Goal: Task Accomplishment & Management: Manage account settings

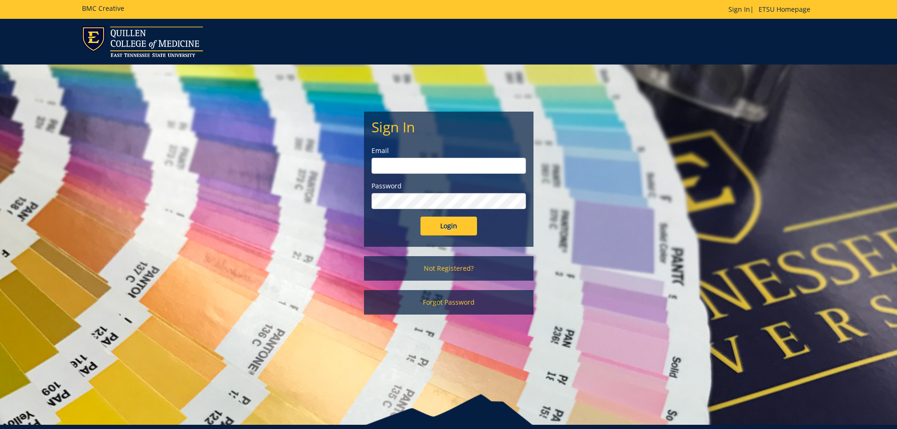
click at [449, 161] on input "email" at bounding box center [449, 166] width 154 height 16
click at [431, 162] on input "maturo" at bounding box center [449, 166] width 154 height 16
type input "[PERSON_NAME]@etsu"
click at [421, 217] on input "Login" at bounding box center [449, 226] width 57 height 19
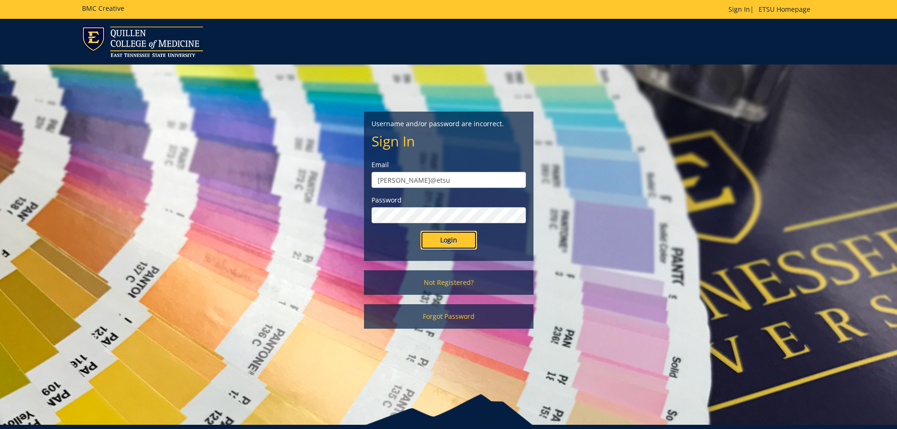
click at [431, 240] on input "Login" at bounding box center [449, 240] width 57 height 19
click at [445, 311] on link "Forgot Password" at bounding box center [449, 316] width 170 height 24
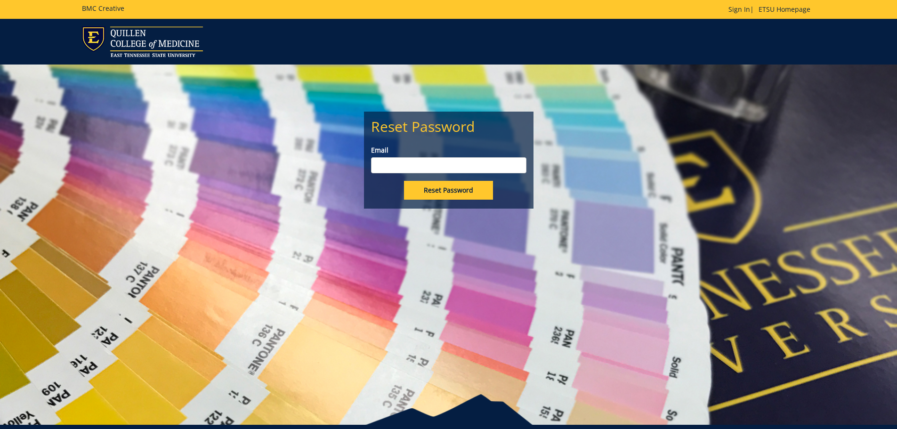
click at [384, 165] on input "Email" at bounding box center [448, 165] width 155 height 16
type input "[PERSON_NAME][EMAIL_ADDRESS][DOMAIN_NAME]"
click at [404, 181] on input "Reset Password" at bounding box center [448, 190] width 89 height 19
click at [742, 8] on link "Sign In" at bounding box center [739, 9] width 22 height 9
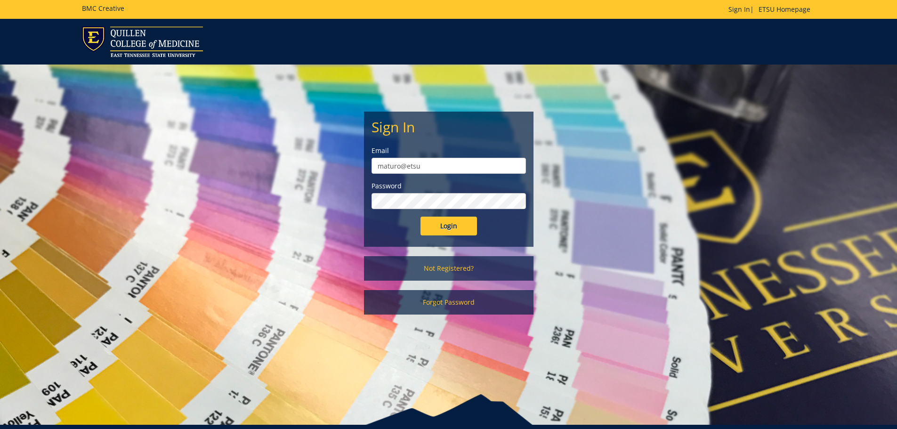
click at [421, 217] on input "Login" at bounding box center [449, 226] width 57 height 19
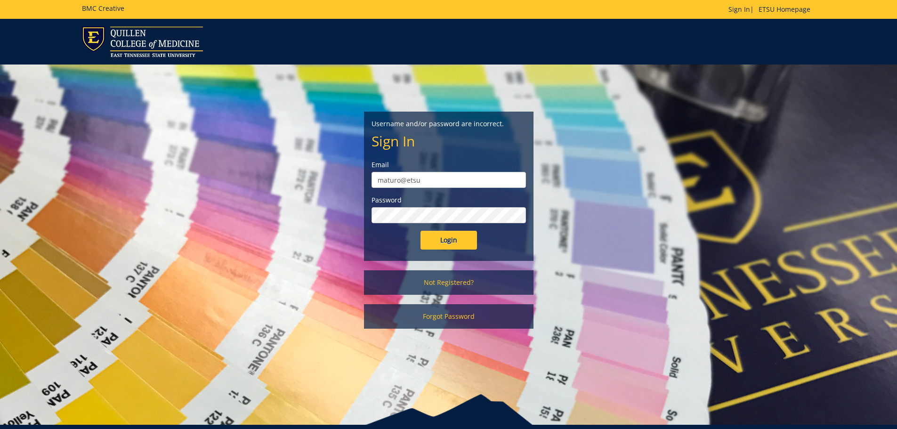
click at [421, 231] on input "Login" at bounding box center [449, 240] width 57 height 19
